Goal: Obtain resource: Download file/media

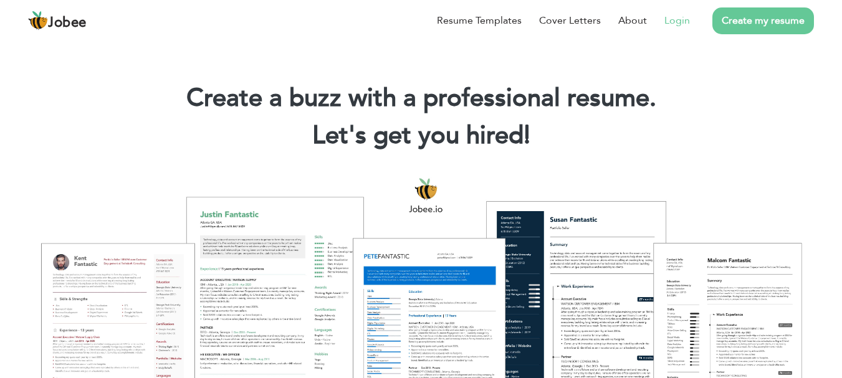
click at [671, 16] on link "Login" at bounding box center [678, 20] width 26 height 15
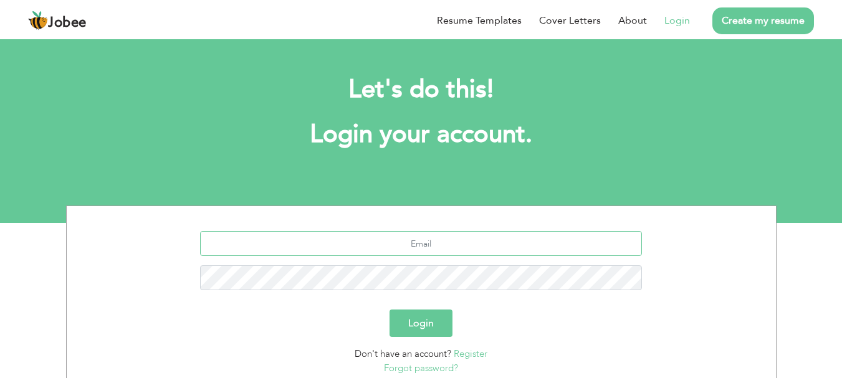
click at [432, 248] on input "text" at bounding box center [421, 243] width 442 height 25
type input "aliumair1993@yahoo.com"
click at [433, 319] on button "Login" at bounding box center [421, 323] width 63 height 27
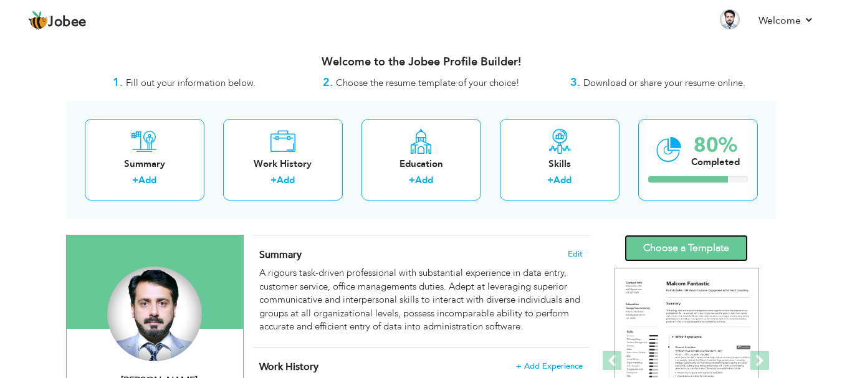
click at [666, 257] on link "Choose a Template" at bounding box center [686, 248] width 123 height 27
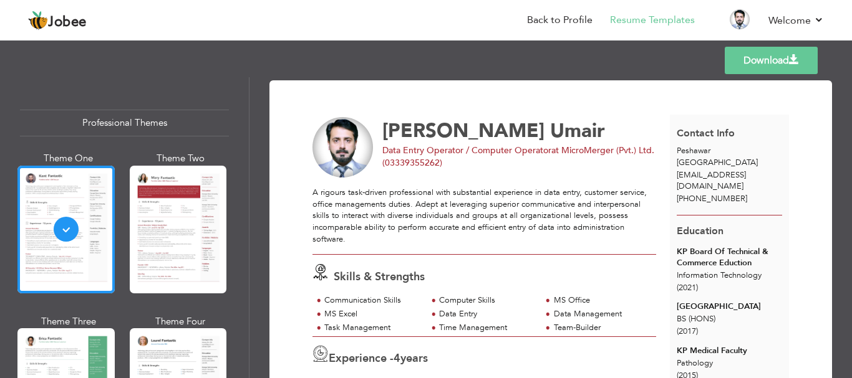
click at [784, 69] on link "Download" at bounding box center [770, 60] width 93 height 27
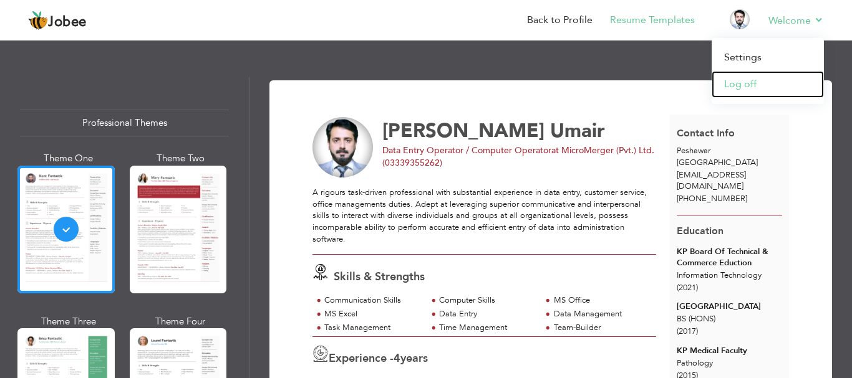
click at [759, 86] on link "Log off" at bounding box center [767, 84] width 112 height 27
